Goal: Task Accomplishment & Management: Complete application form

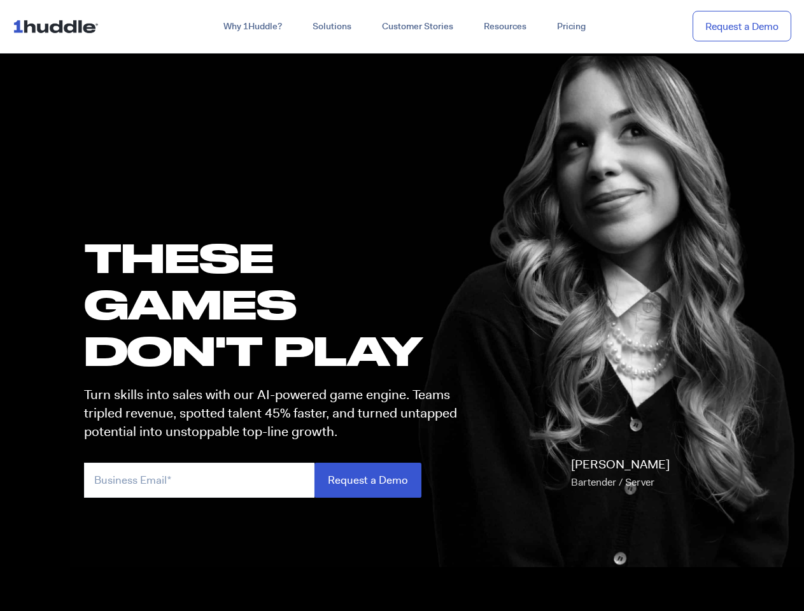
click at [401, 305] on h1 "these GAMES DON'T PLAY" at bounding box center [276, 304] width 384 height 140
click at [251, 27] on link "Why 1Huddle?" at bounding box center [252, 26] width 89 height 23
click at [331, 27] on link "Solutions" at bounding box center [331, 26] width 69 height 23
click at [504, 27] on link "Resources" at bounding box center [504, 26] width 73 height 23
click at [276, 480] on input "email" at bounding box center [199, 480] width 230 height 35
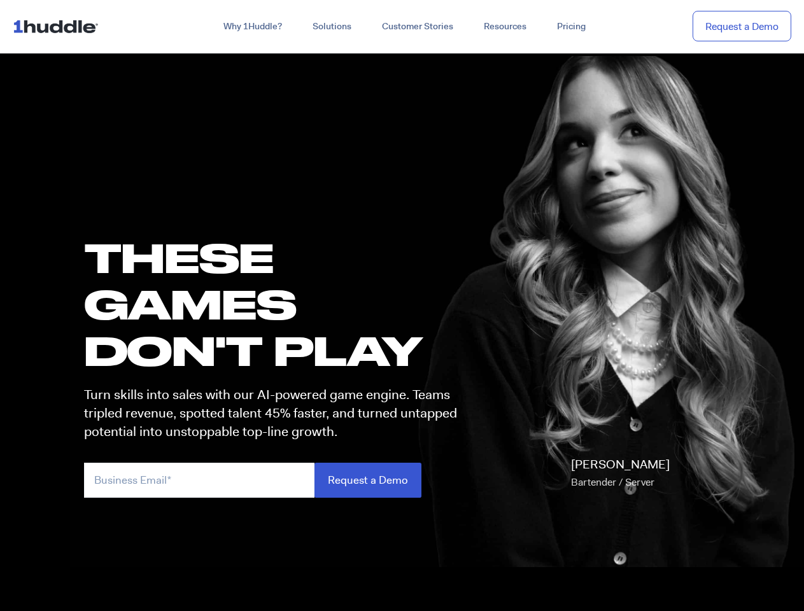
click at [367, 480] on input "Request a Demo" at bounding box center [367, 480] width 107 height 35
